Goal: Task Accomplishment & Management: Use online tool/utility

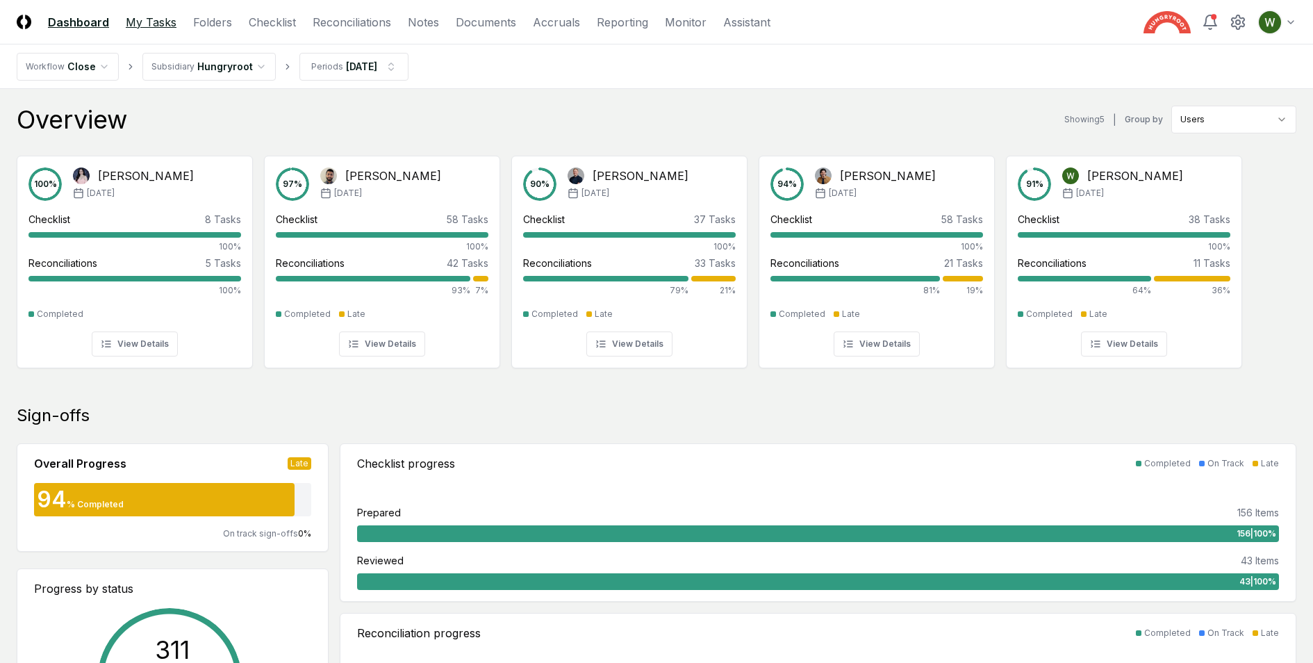
click at [154, 22] on link "My Tasks" at bounding box center [151, 22] width 51 height 17
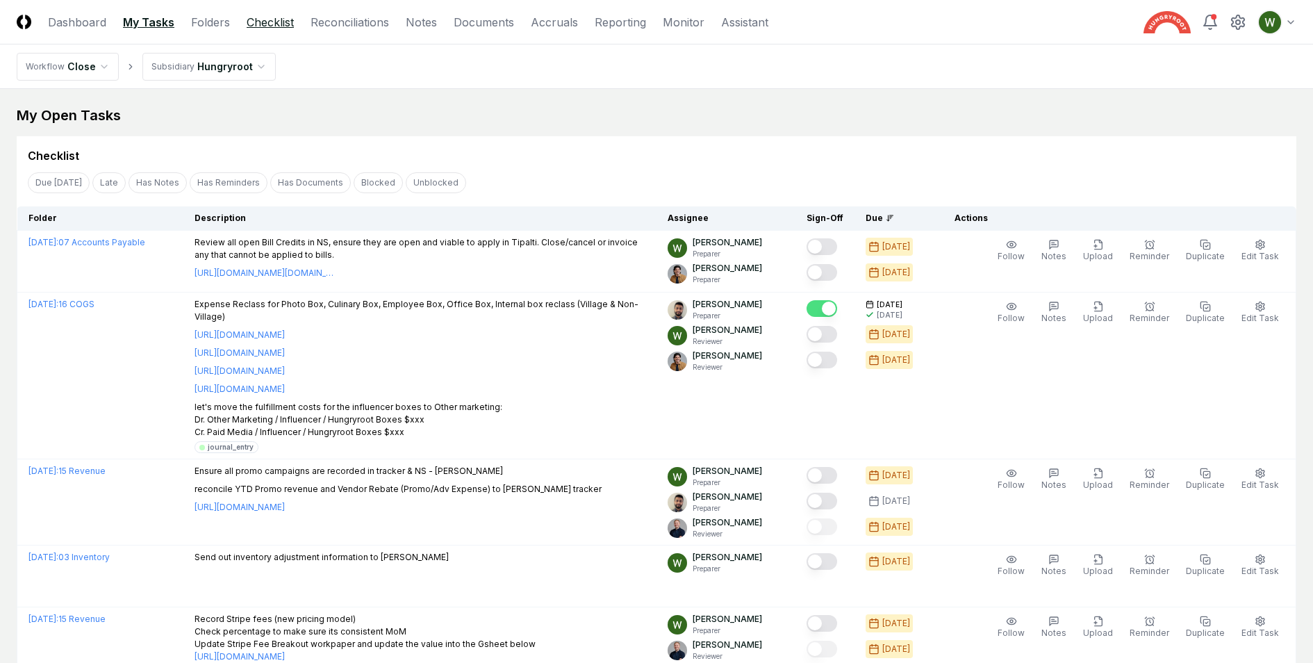
click at [274, 24] on link "Checklist" at bounding box center [270, 22] width 47 height 17
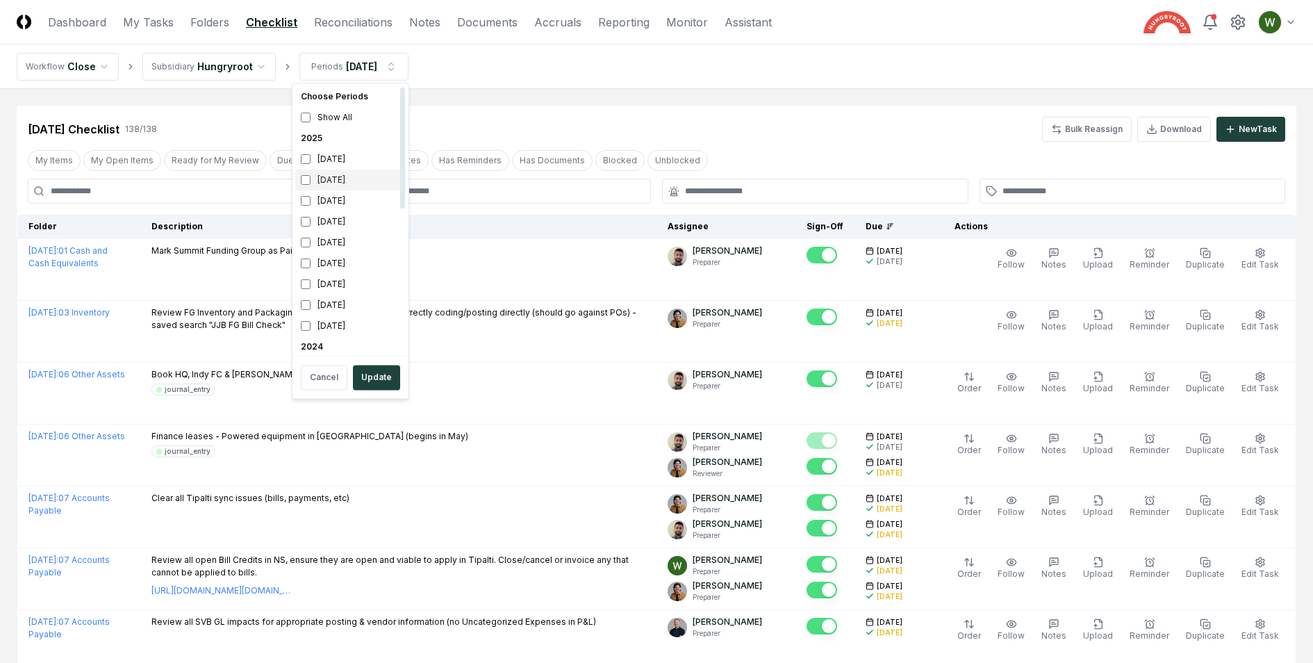
click at [305, 188] on div "[DATE]" at bounding box center [350, 180] width 110 height 21
click at [376, 370] on button "Update" at bounding box center [376, 377] width 47 height 25
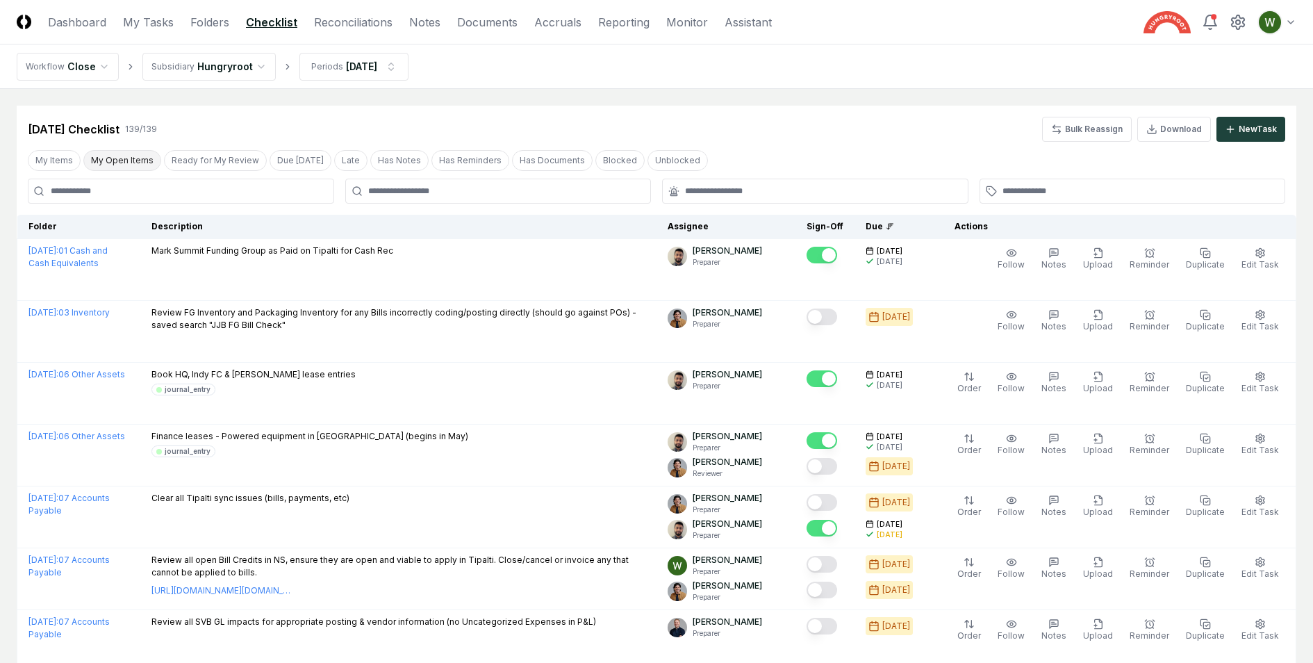
click at [123, 162] on button "My Open Items" at bounding box center [122, 160] width 78 height 21
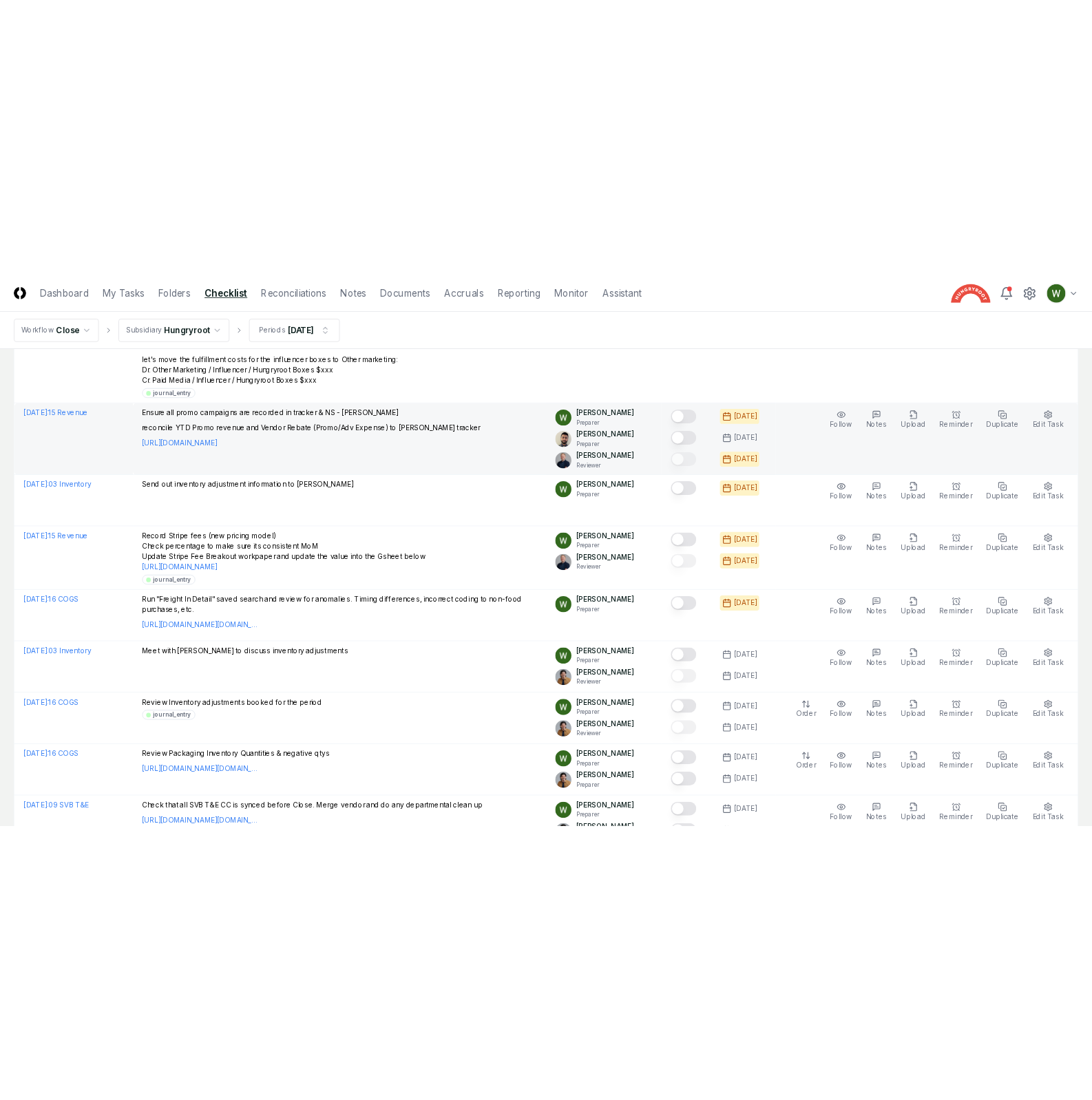
scroll to position [332, 0]
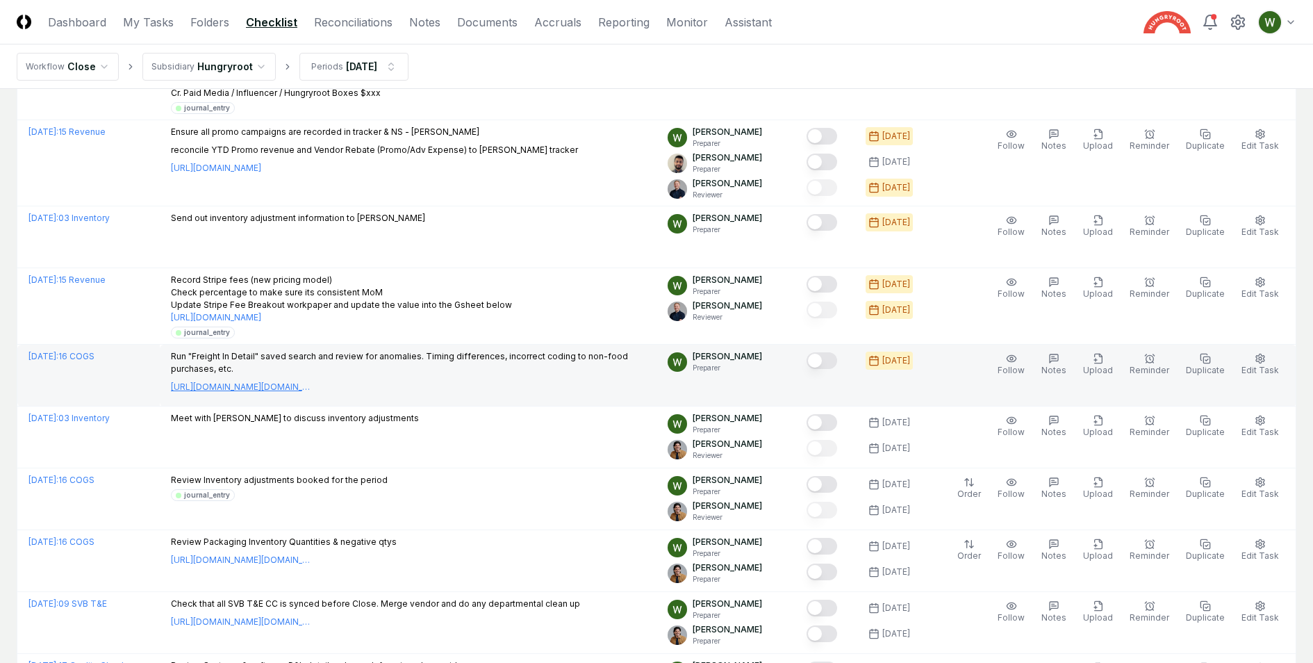
click at [271, 386] on link "[URL][DOMAIN_NAME][DOMAIN_NAME]" at bounding box center [240, 387] width 139 height 13
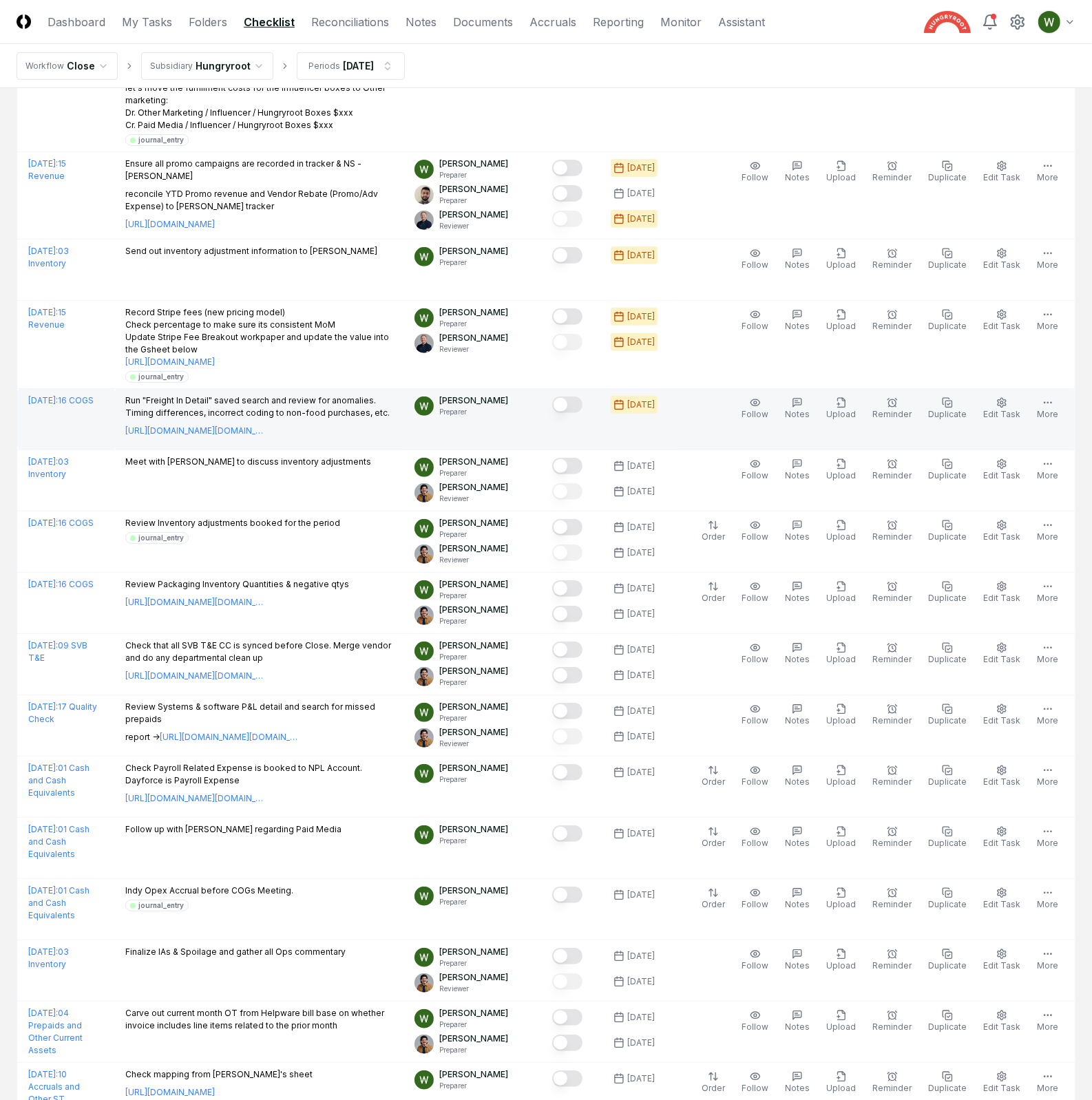
click at [583, 407] on button "Mark complete" at bounding box center [567, 404] width 31 height 17
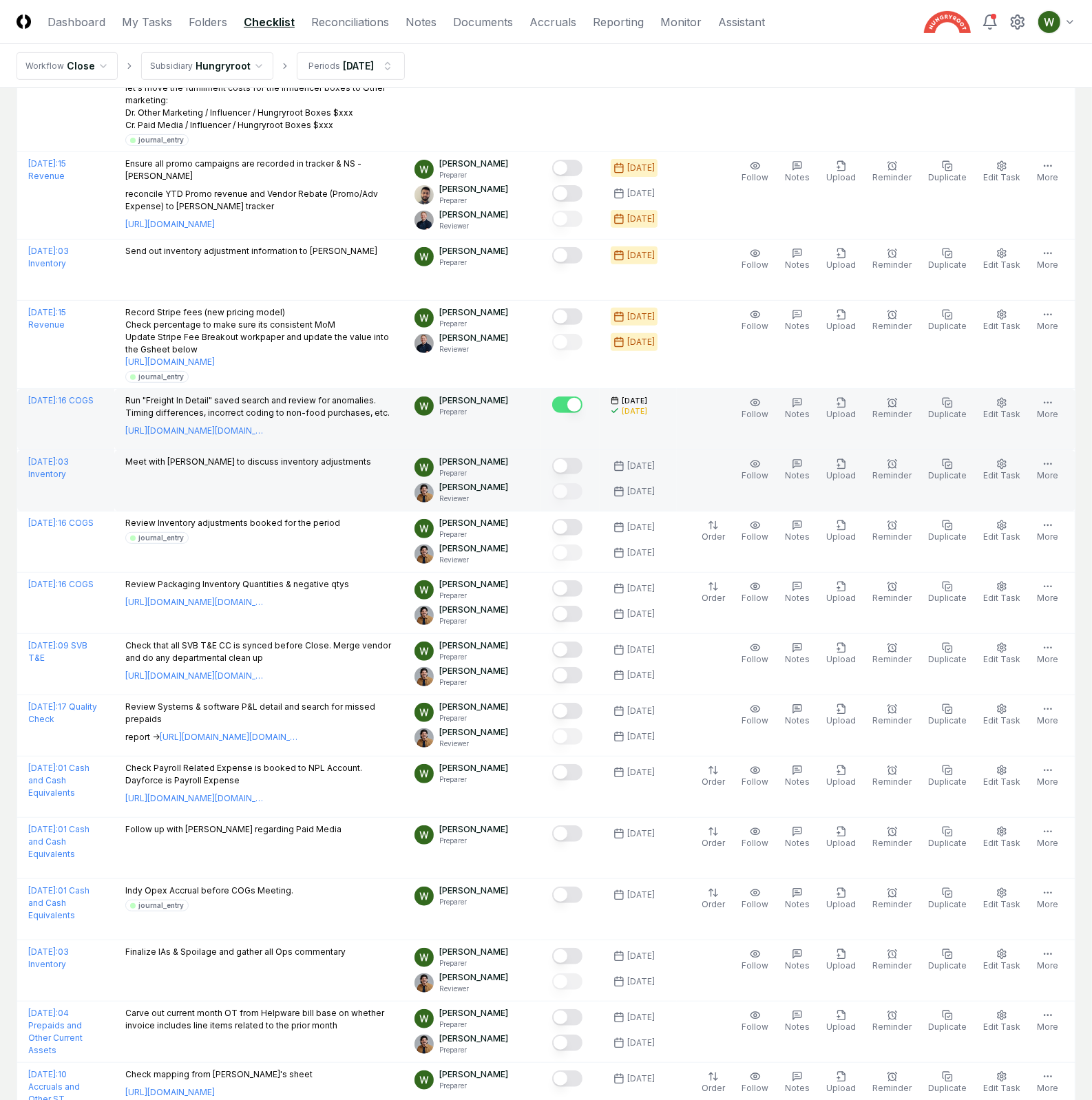
scroll to position [312, 0]
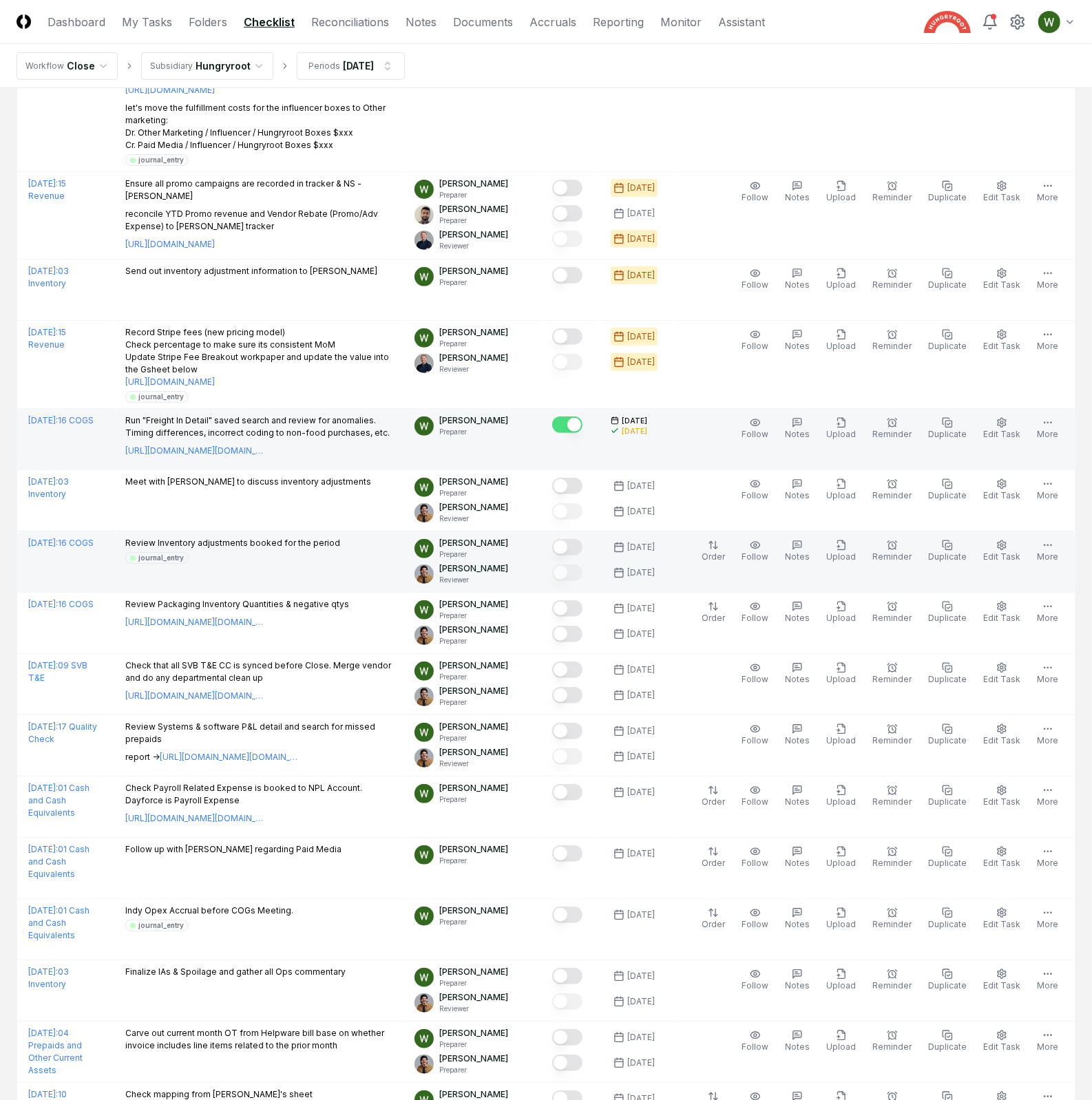
click at [305, 540] on p "Review Inventory adjustments booked for the period" at bounding box center [232, 543] width 215 height 13
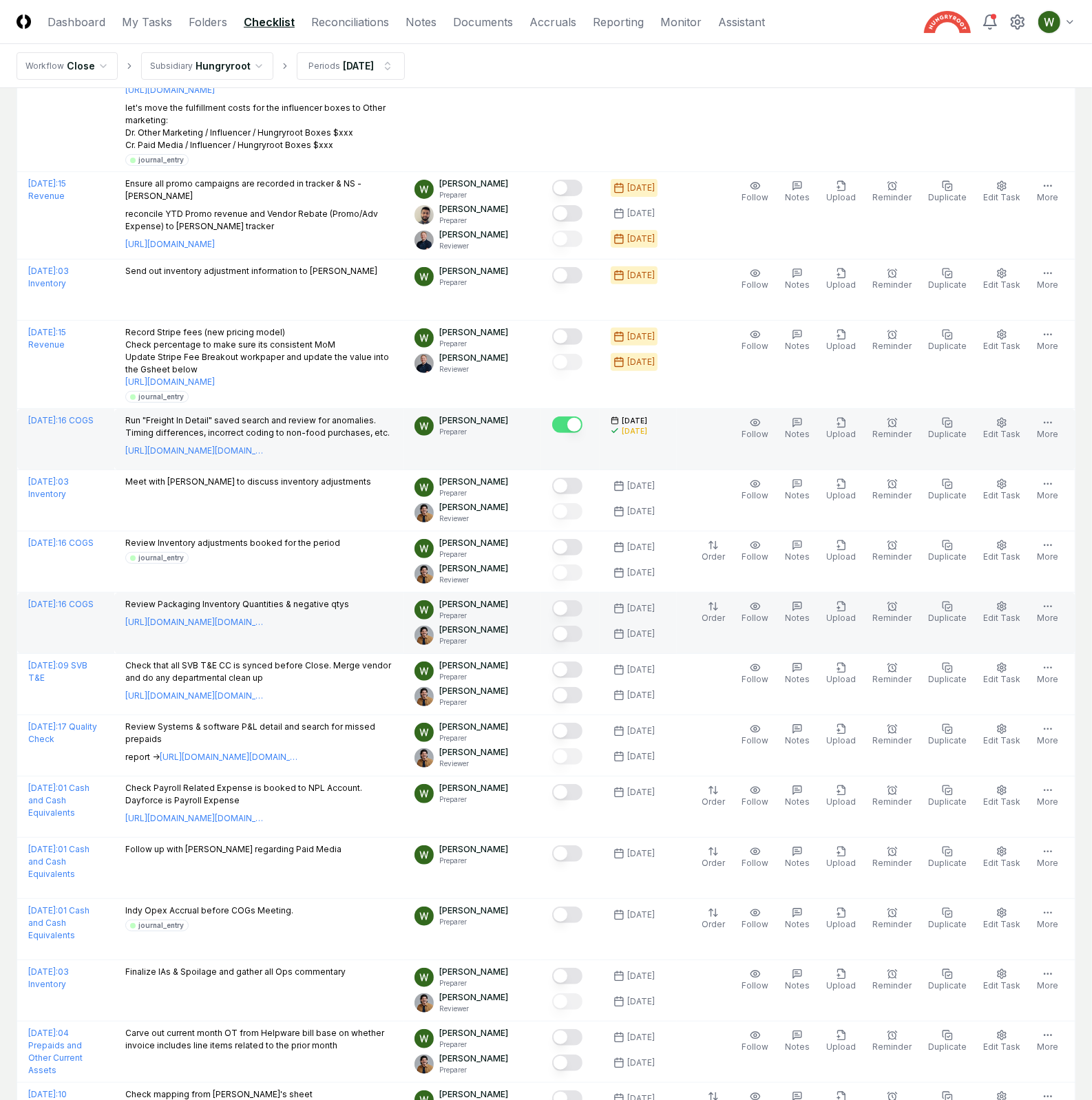
click at [285, 597] on td "Review Packaging Inventory Quantities & negative qtys [URL][DOMAIN_NAME][DOMAIN…" at bounding box center [259, 623] width 289 height 61
click at [257, 616] on link "[URL][DOMAIN_NAME][DOMAIN_NAME]" at bounding box center [193, 622] width 138 height 13
click at [583, 610] on button "Mark complete" at bounding box center [567, 608] width 31 height 17
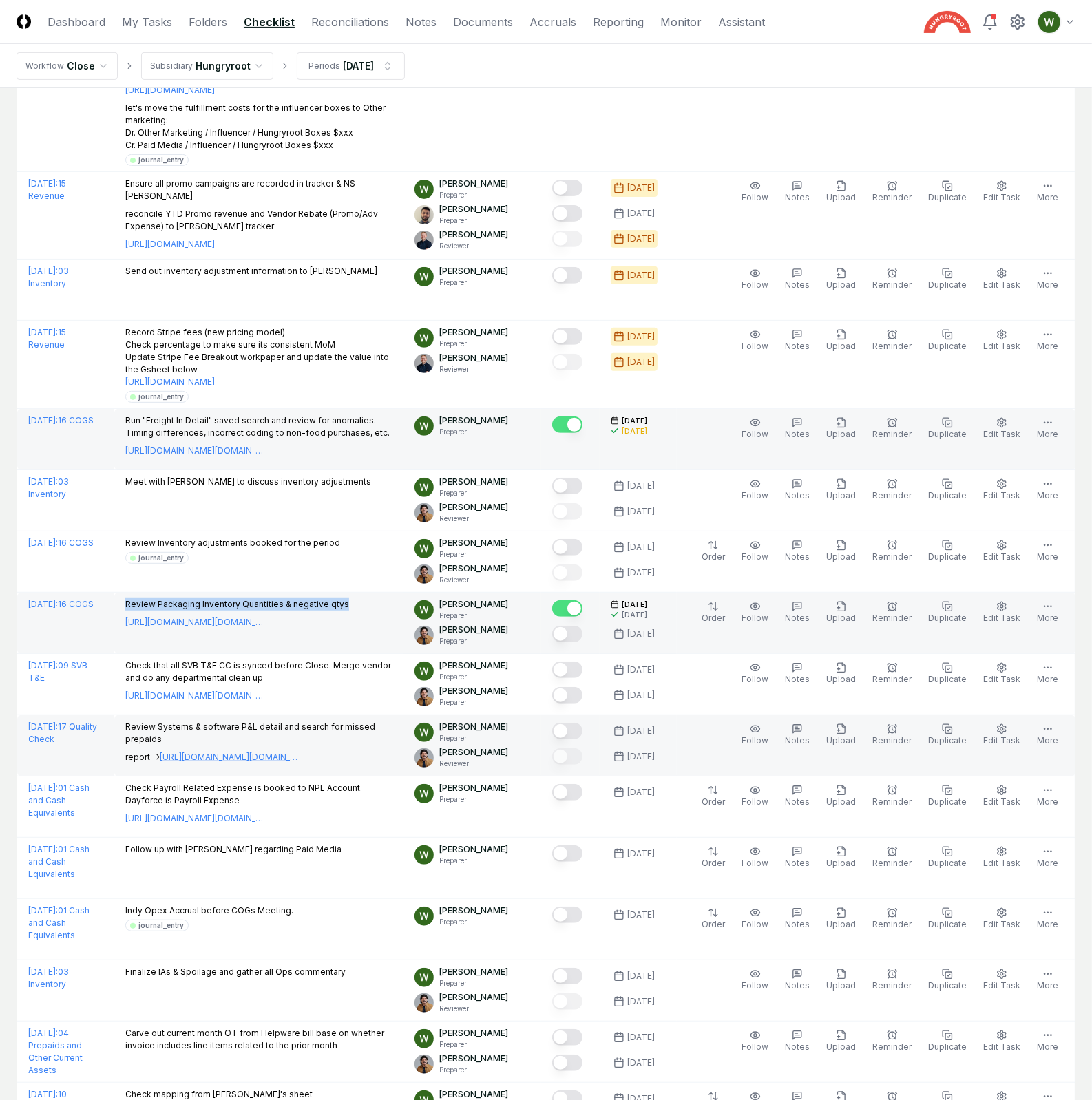
click at [241, 656] on link "[URL][DOMAIN_NAME][DOMAIN_NAME]" at bounding box center [228, 757] width 138 height 13
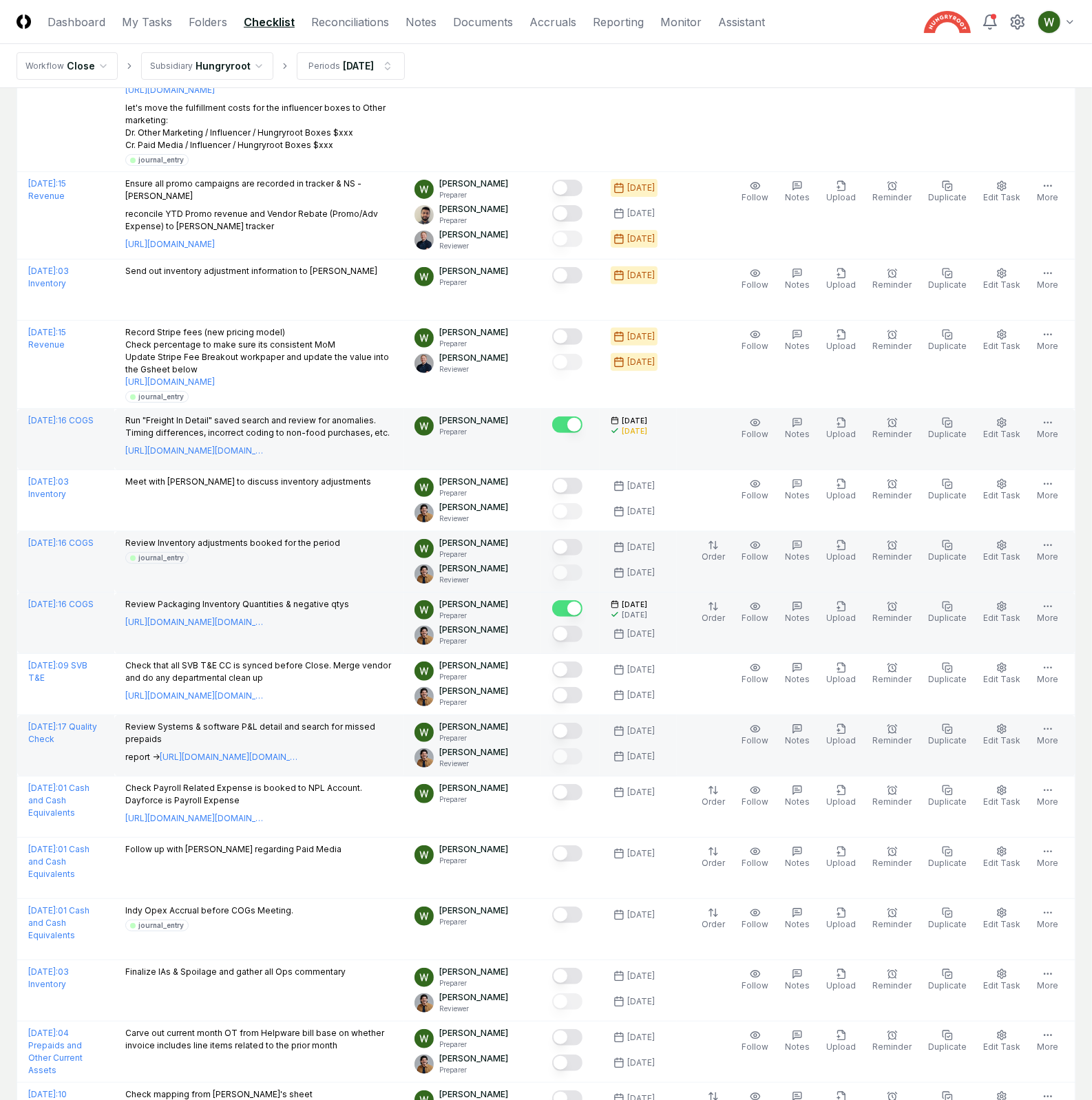
click at [303, 543] on p "Review Inventory adjustments booked for the period" at bounding box center [232, 543] width 215 height 13
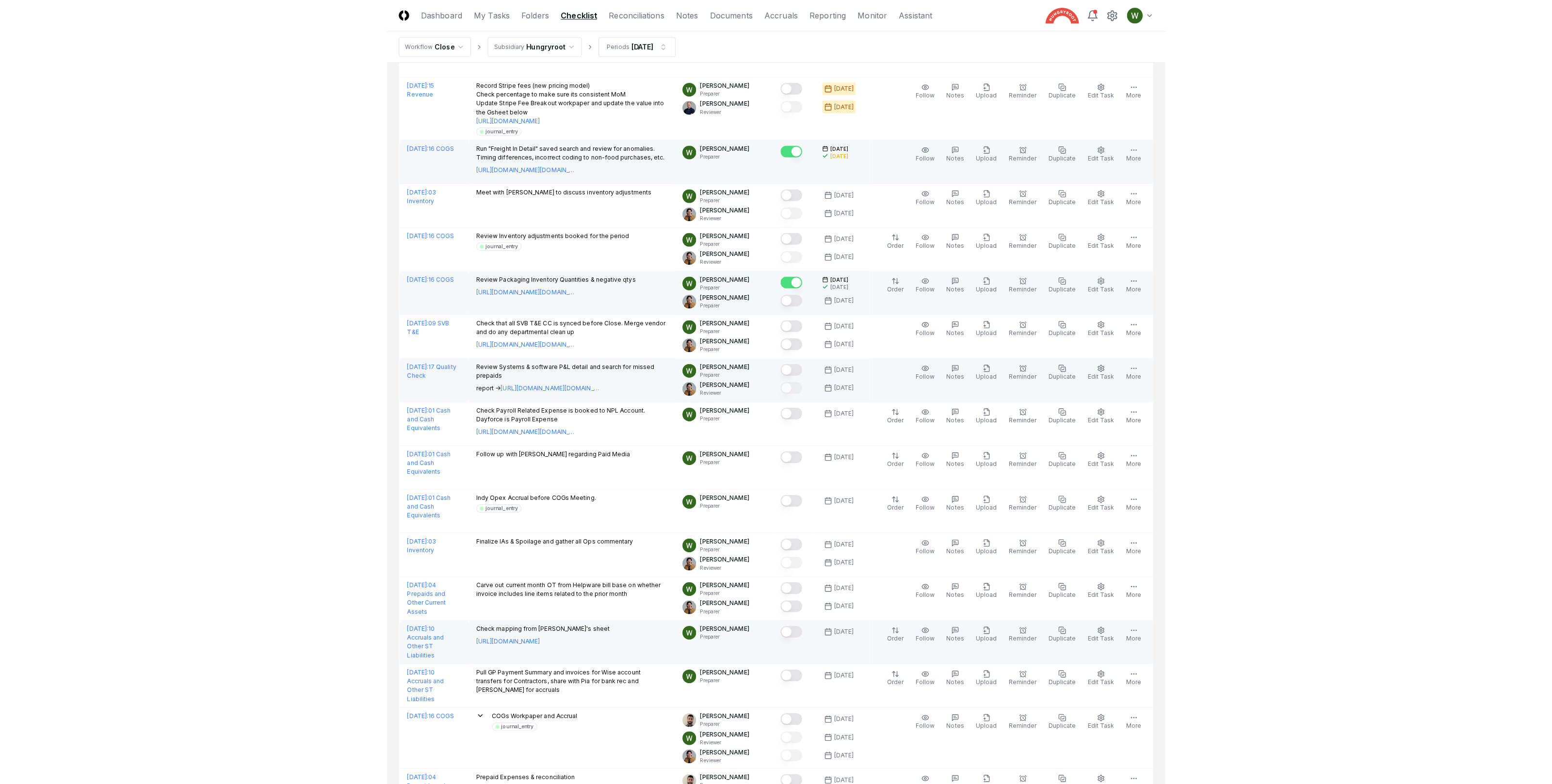
scroll to position [474, 0]
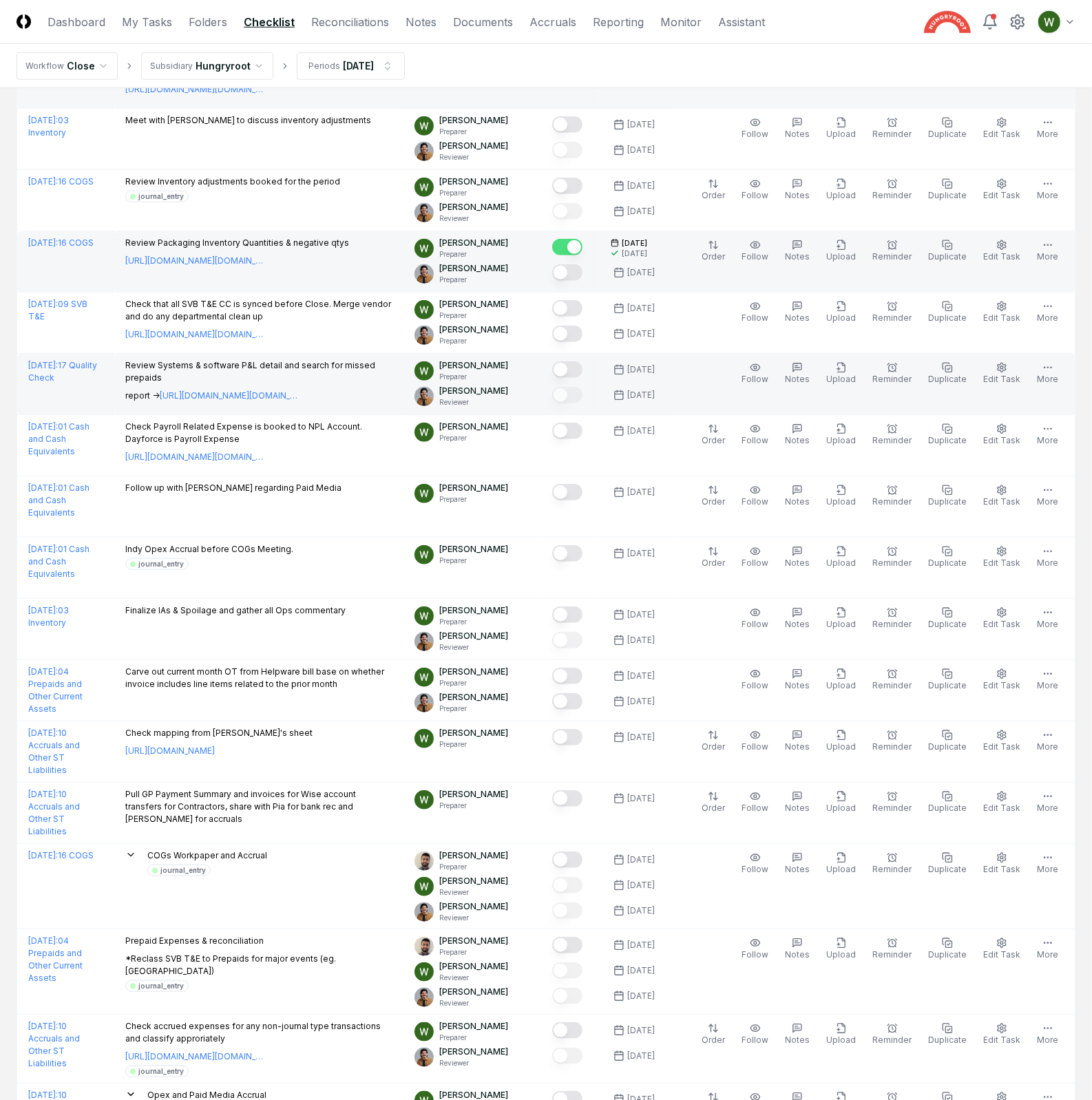
click at [580, 375] on button "Mark complete" at bounding box center [567, 370] width 31 height 17
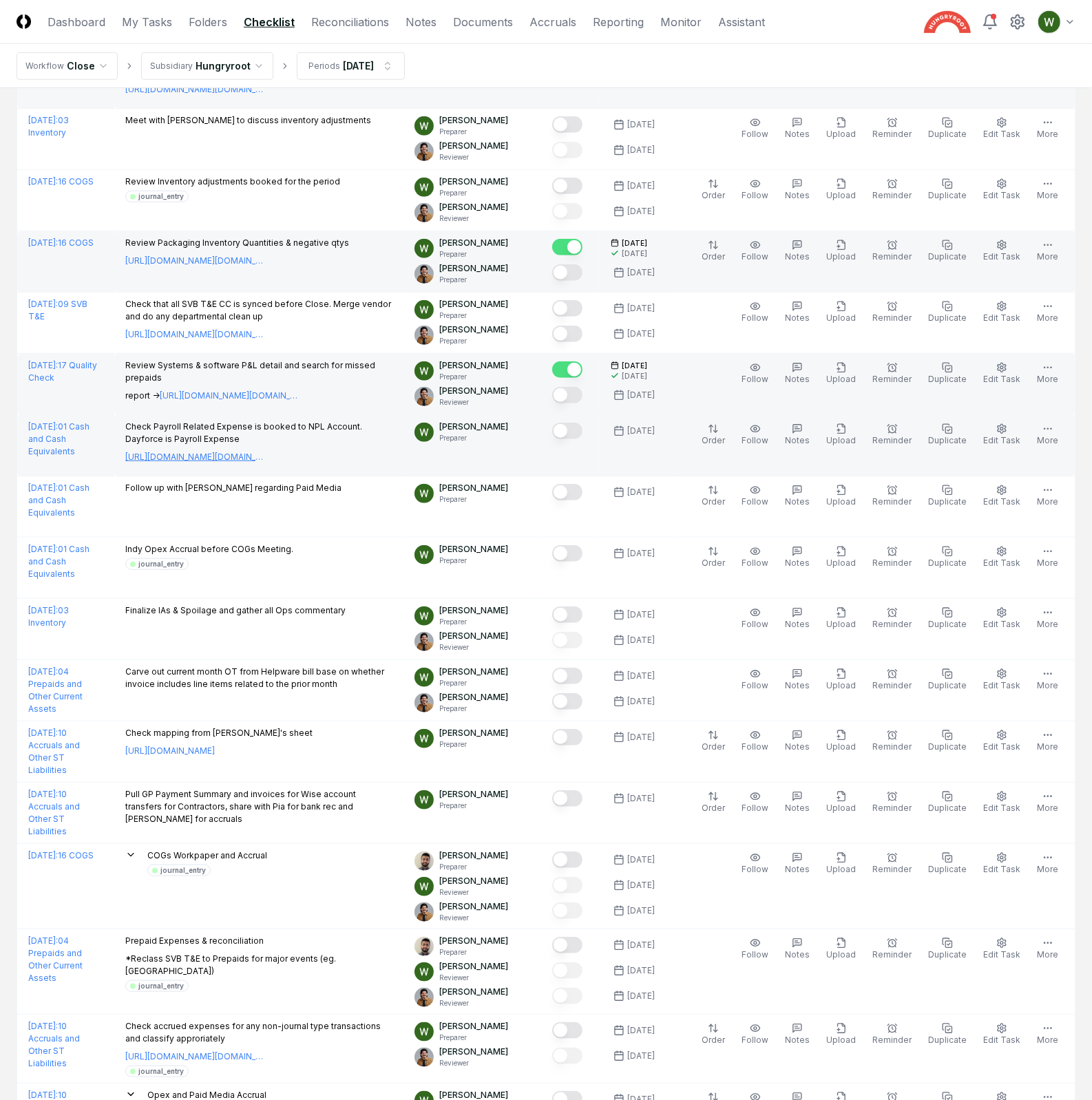
click at [233, 457] on link "[URL][DOMAIN_NAME][DOMAIN_NAME]" at bounding box center [193, 457] width 138 height 13
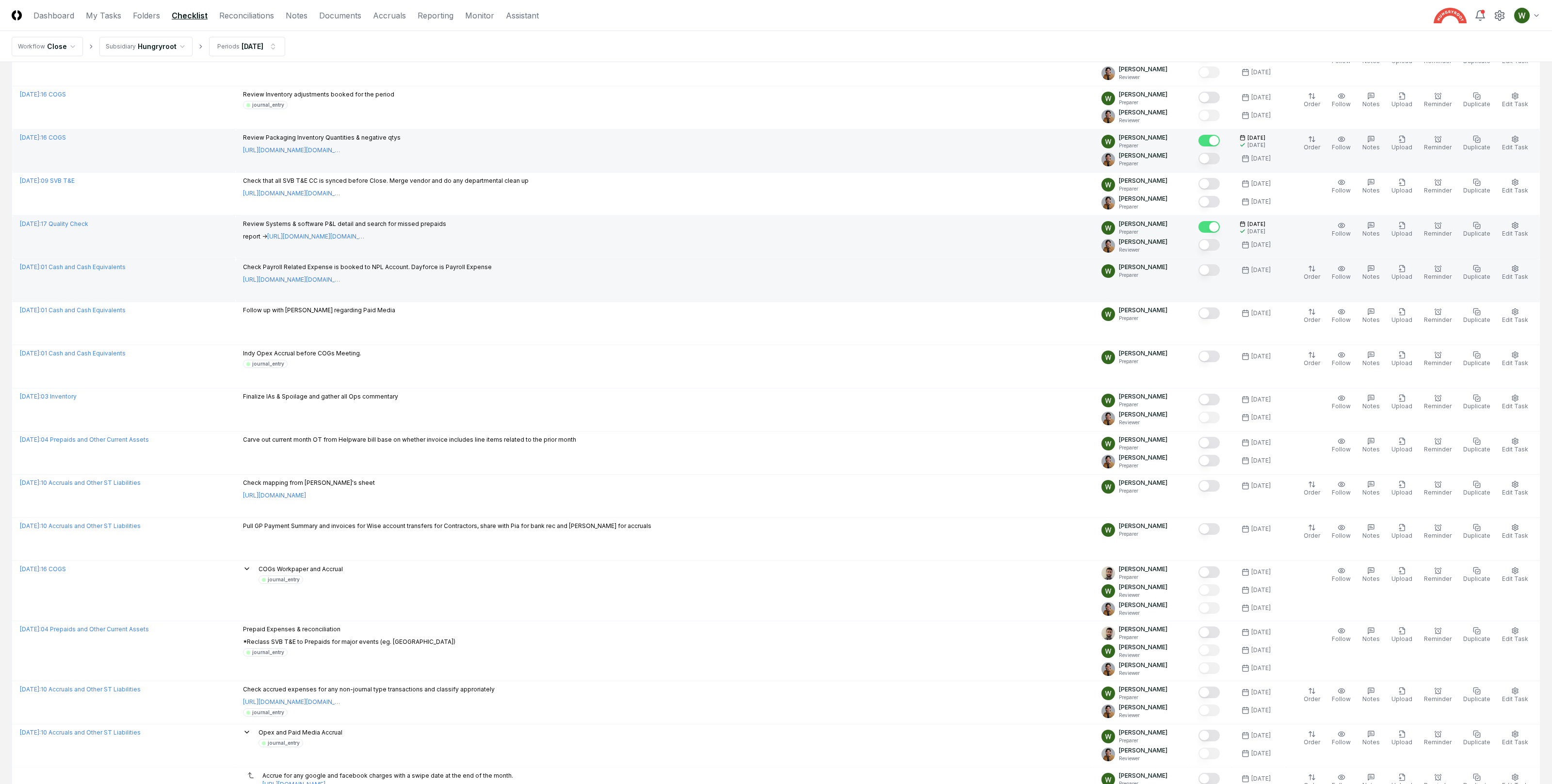
click at [916, 272] on button "Mark complete" at bounding box center [1209, 270] width 22 height 12
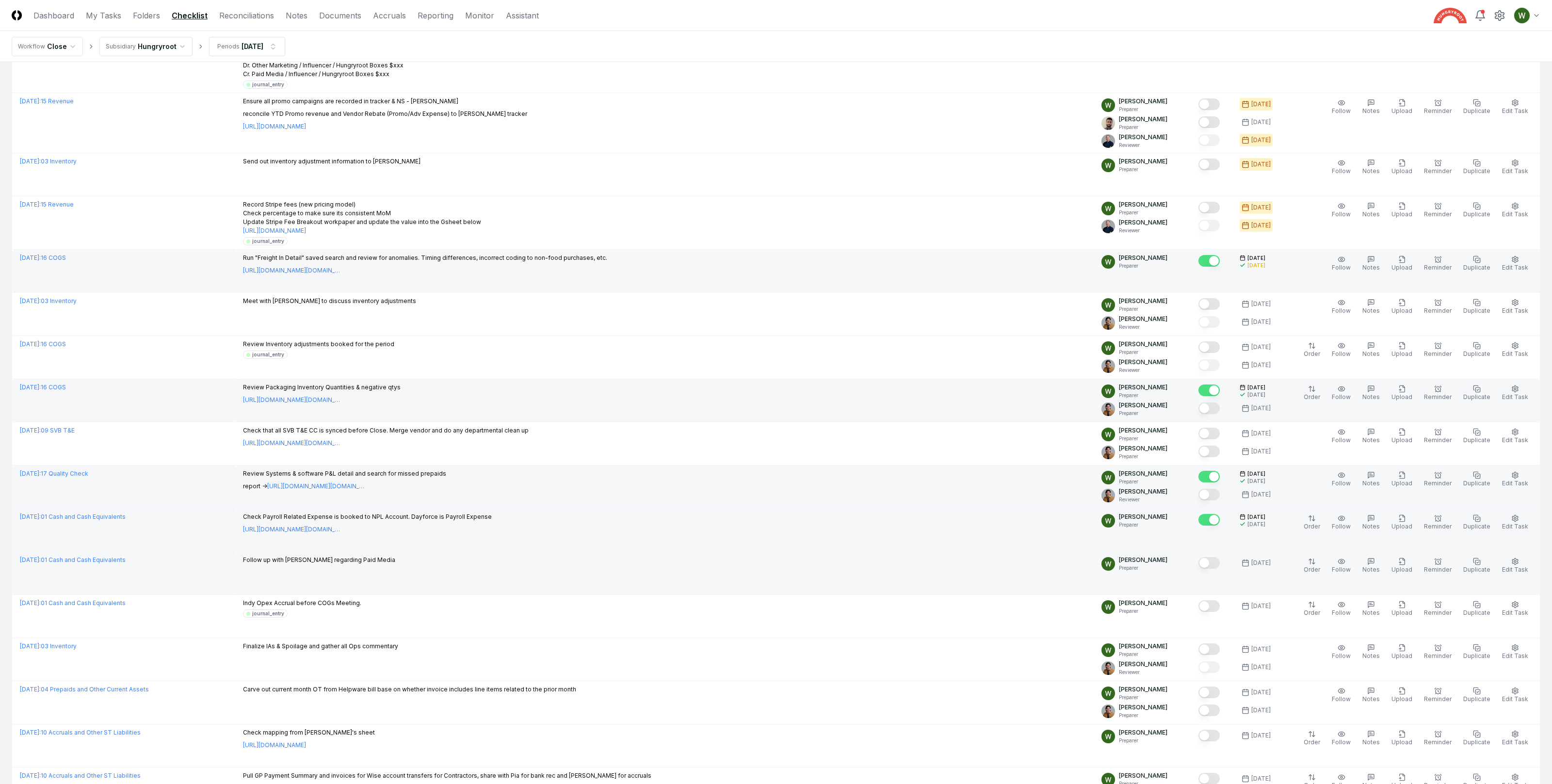
scroll to position [0, 0]
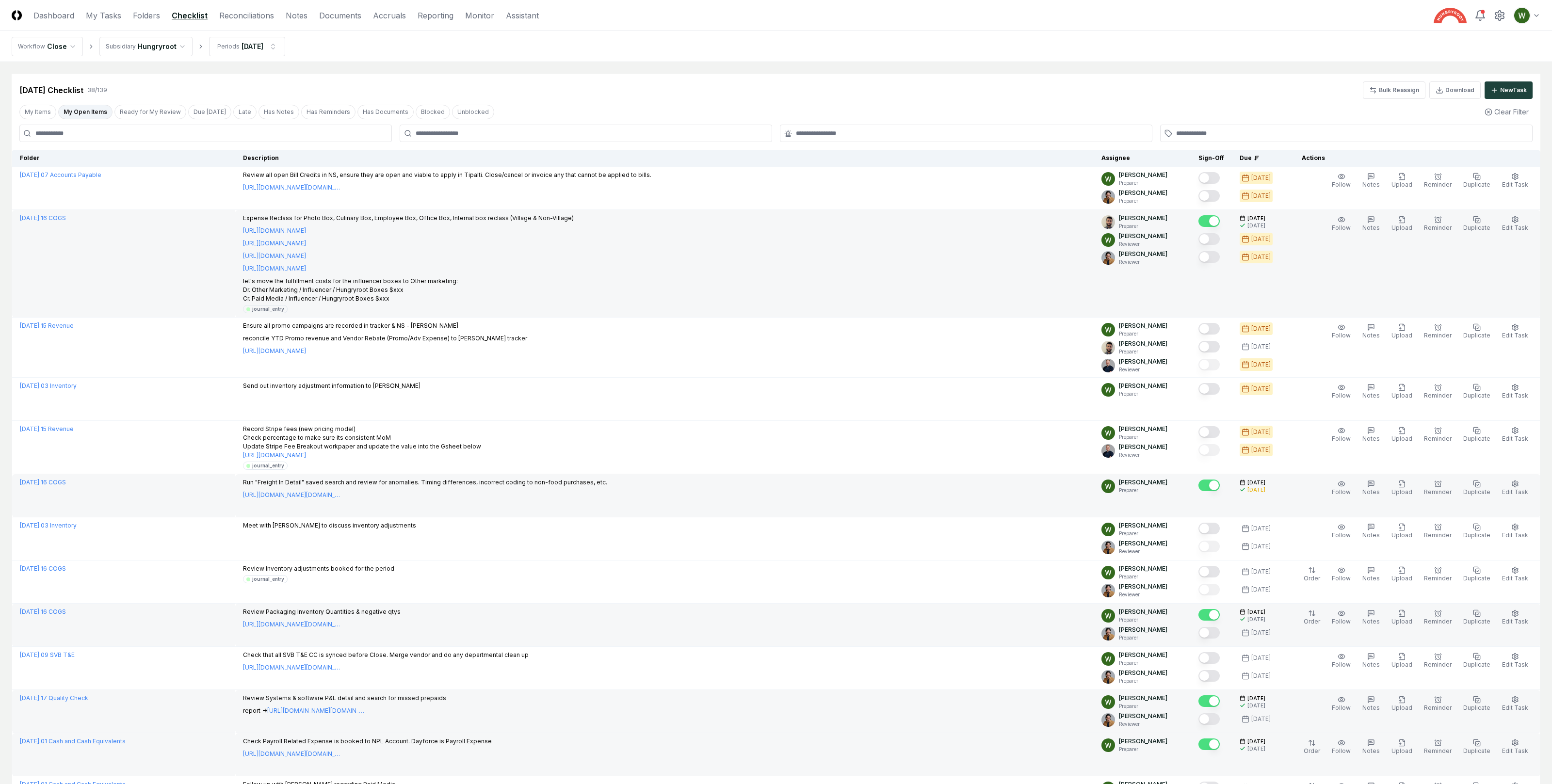
click at [377, 295] on p "let's move the fulfillment costs for the influencer boxes to Other marketing: D…" at bounding box center [408, 290] width 331 height 27
click at [410, 293] on p "let's move the fulfillment costs for the influencer boxes to Other marketing: D…" at bounding box center [408, 290] width 331 height 27
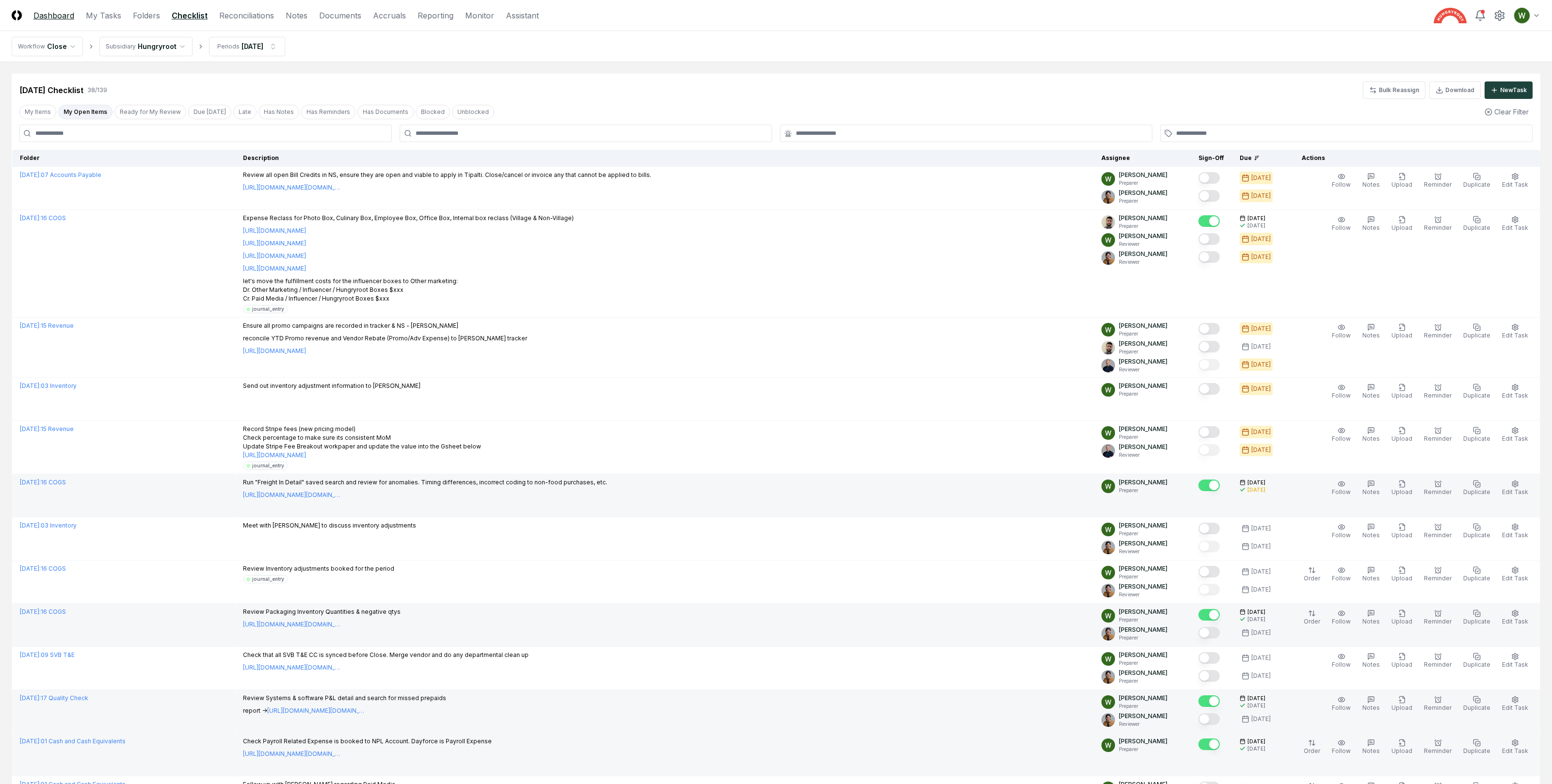
click at [59, 15] on link "Dashboard" at bounding box center [54, 15] width 40 height 12
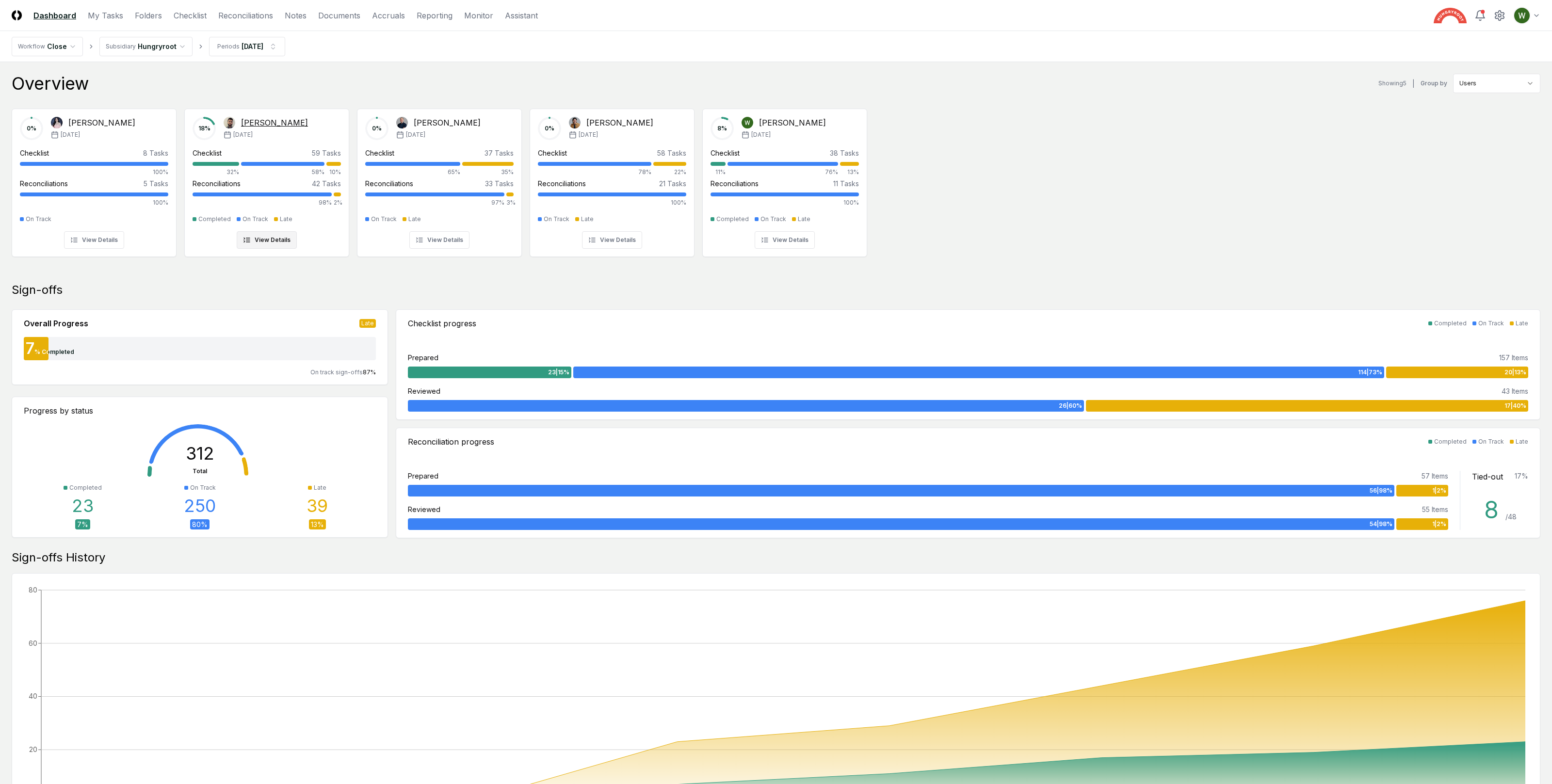
click at [249, 144] on div "18 % [PERSON_NAME] [DATE] Checklist 59 Tasks 32% 58% 10% Reconciliations 42 Tas…" at bounding box center [267, 182] width 149 height 132
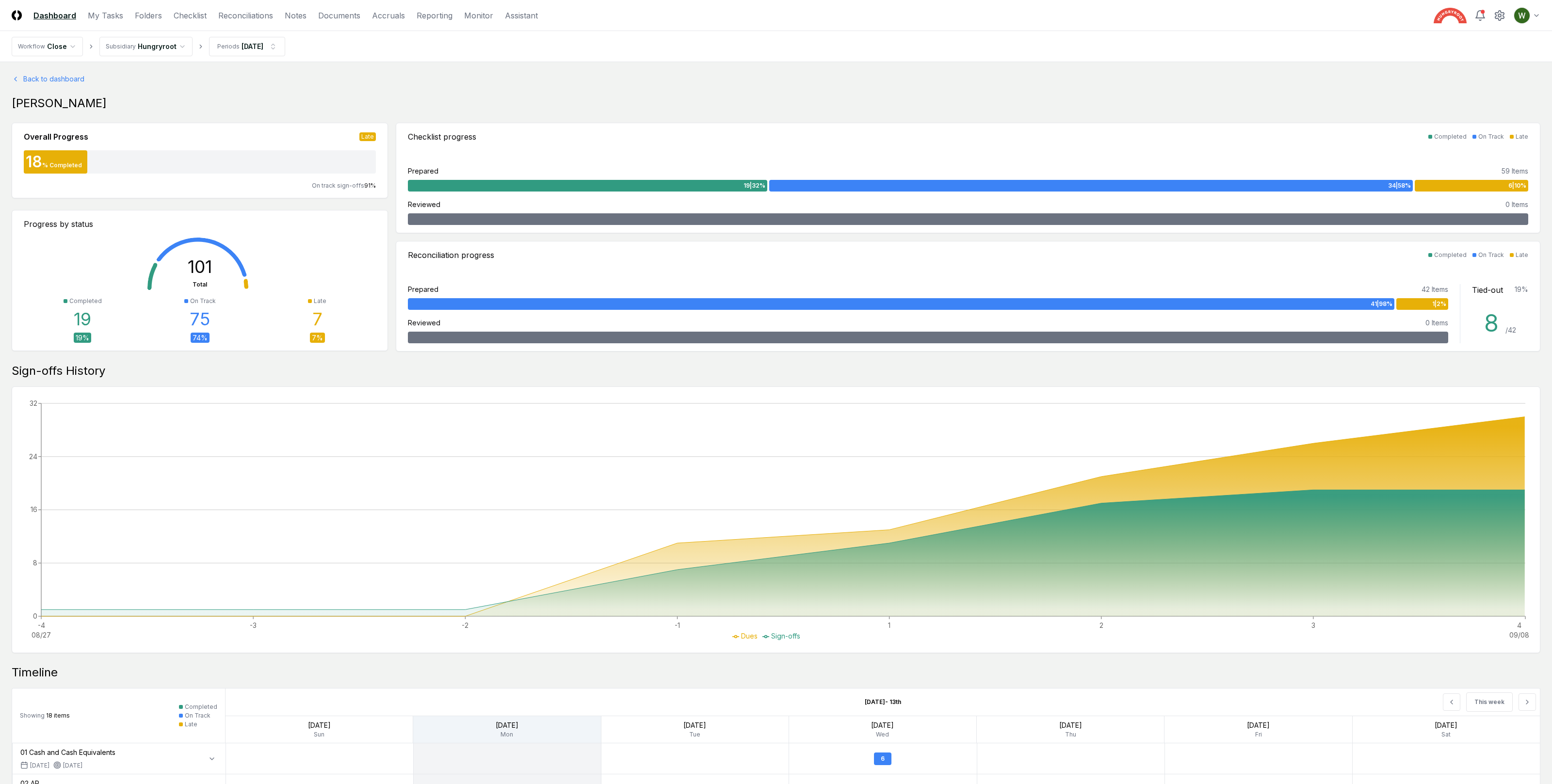
click at [47, 10] on link "Dashboard" at bounding box center [54, 15] width 43 height 12
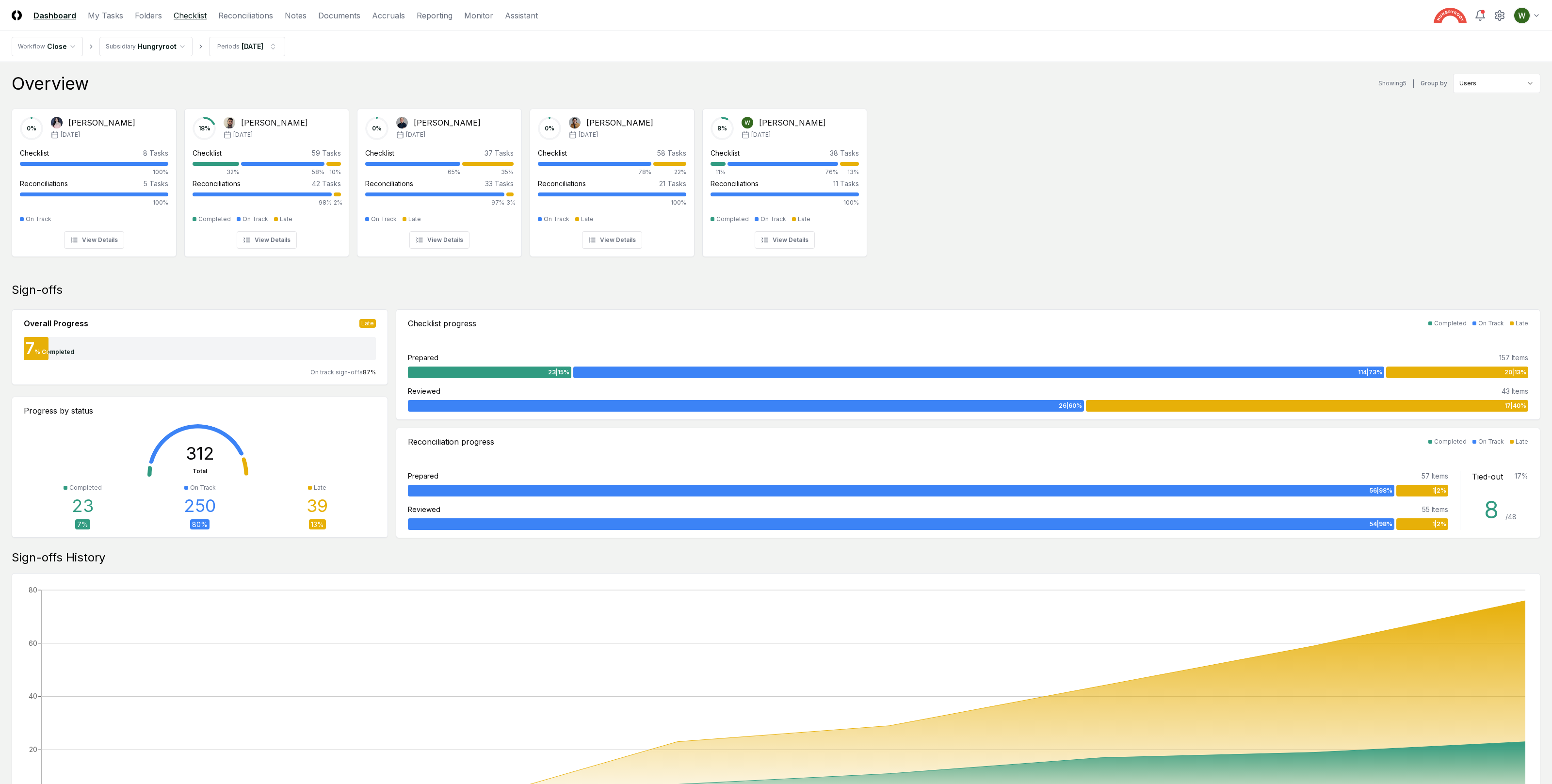
click at [191, 13] on link "Checklist" at bounding box center [190, 15] width 33 height 12
